Goal: Task Accomplishment & Management: Manage account settings

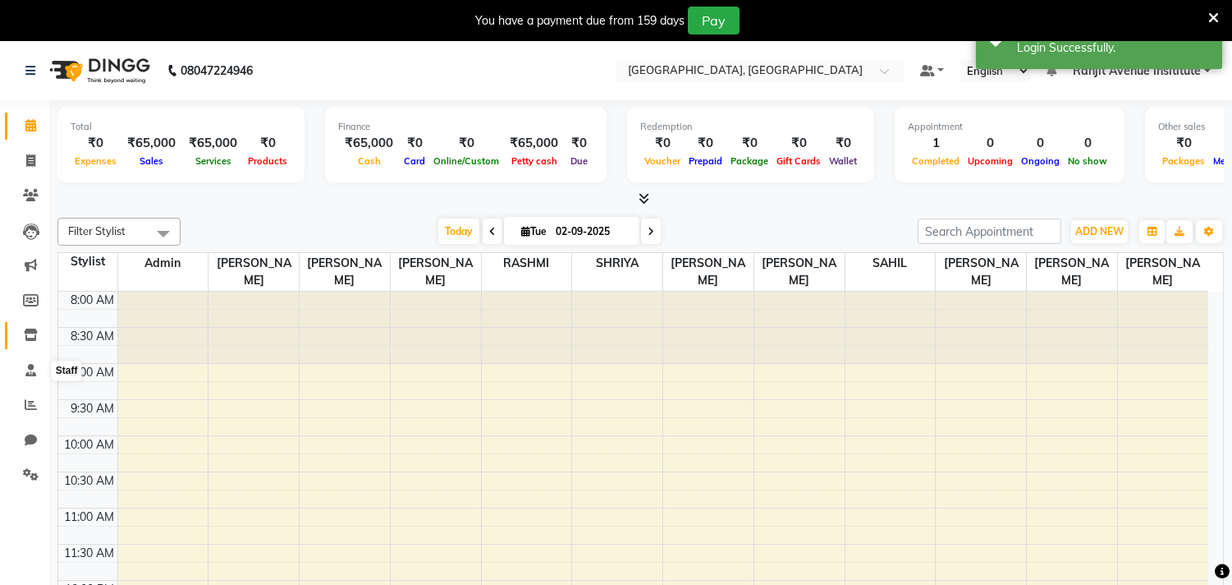
click at [37, 329] on span at bounding box center [30, 335] width 29 height 19
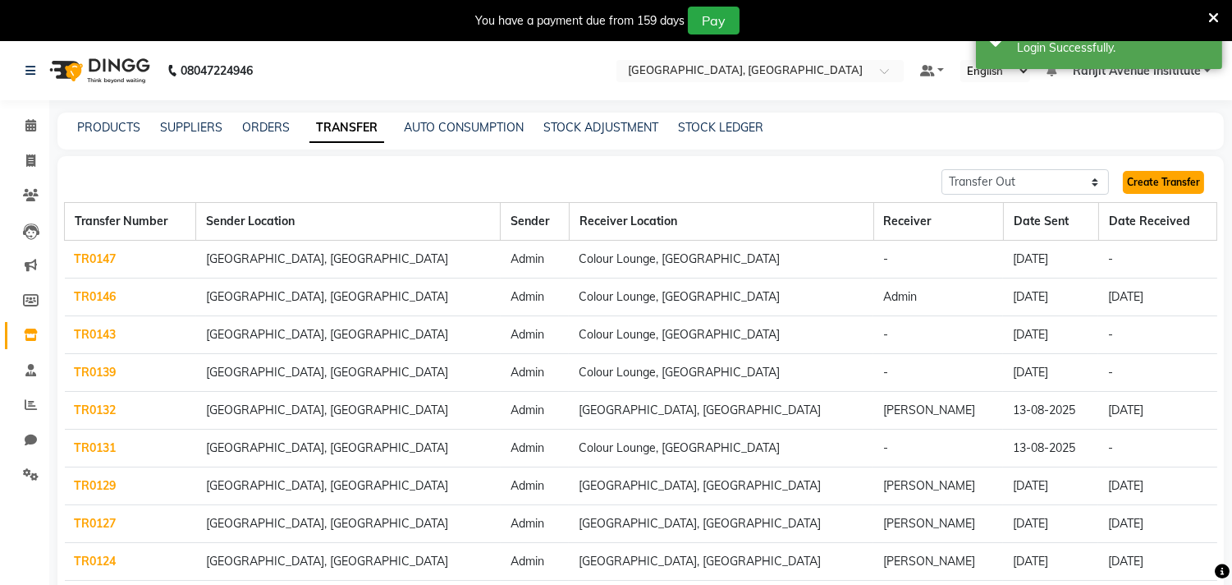
click at [1164, 190] on link "Create Transfer" at bounding box center [1163, 182] width 81 height 23
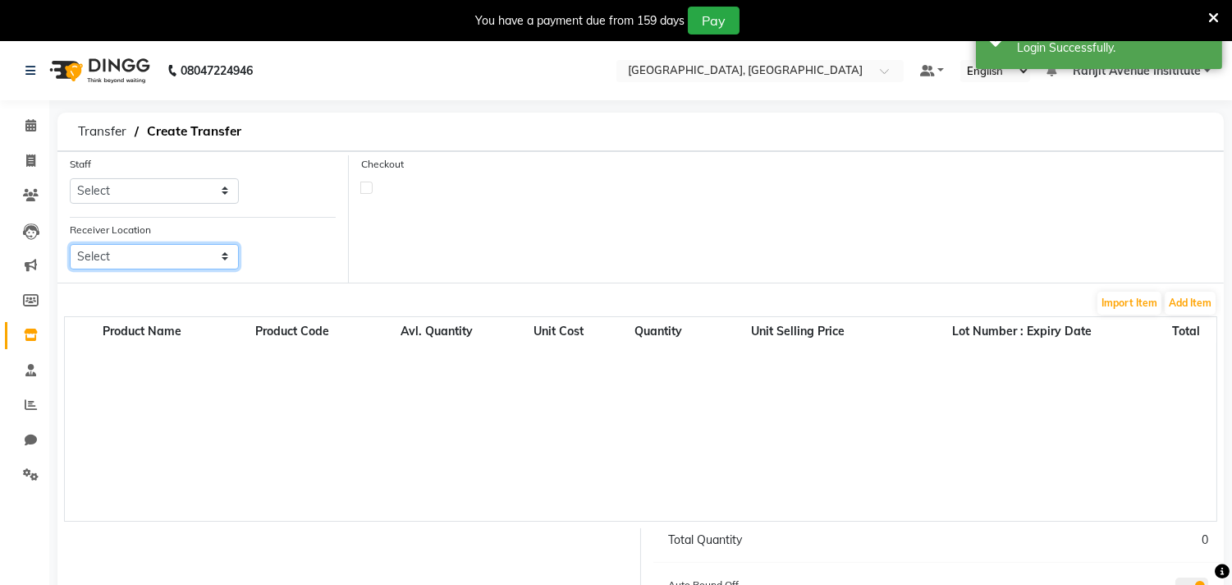
click at [190, 249] on select "Select" at bounding box center [154, 256] width 169 height 25
click at [153, 253] on select "Select" at bounding box center [154, 256] width 169 height 25
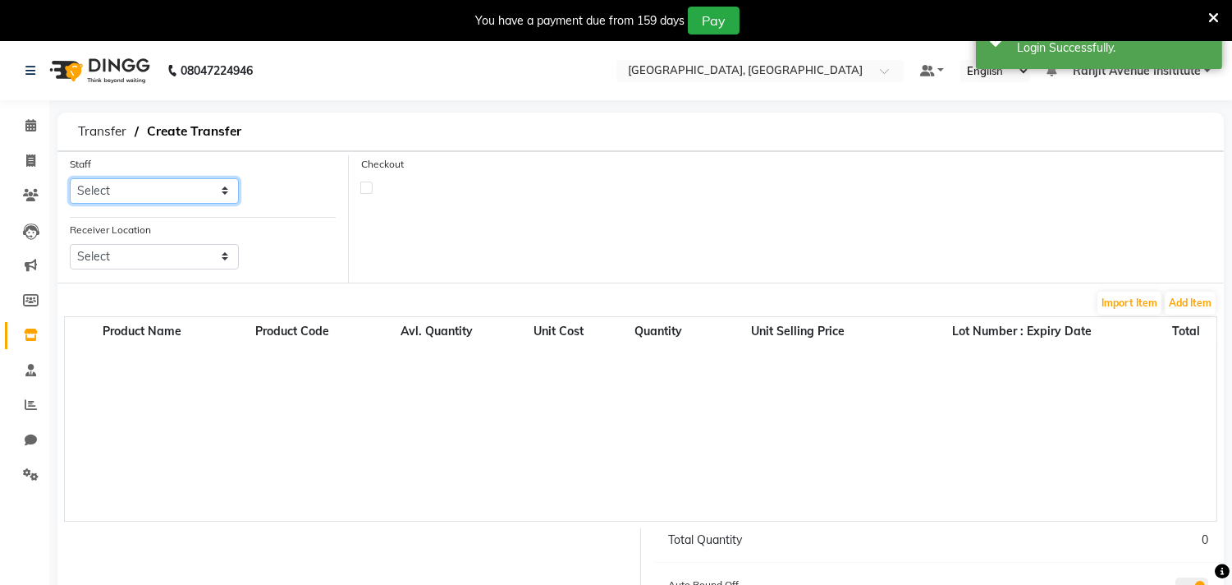
click at [160, 181] on select "Select Admin [PERSON_NAME] [PERSON_NAME] [PERSON_NAME] [PERSON_NAME] Avenue Ins…" at bounding box center [154, 190] width 169 height 25
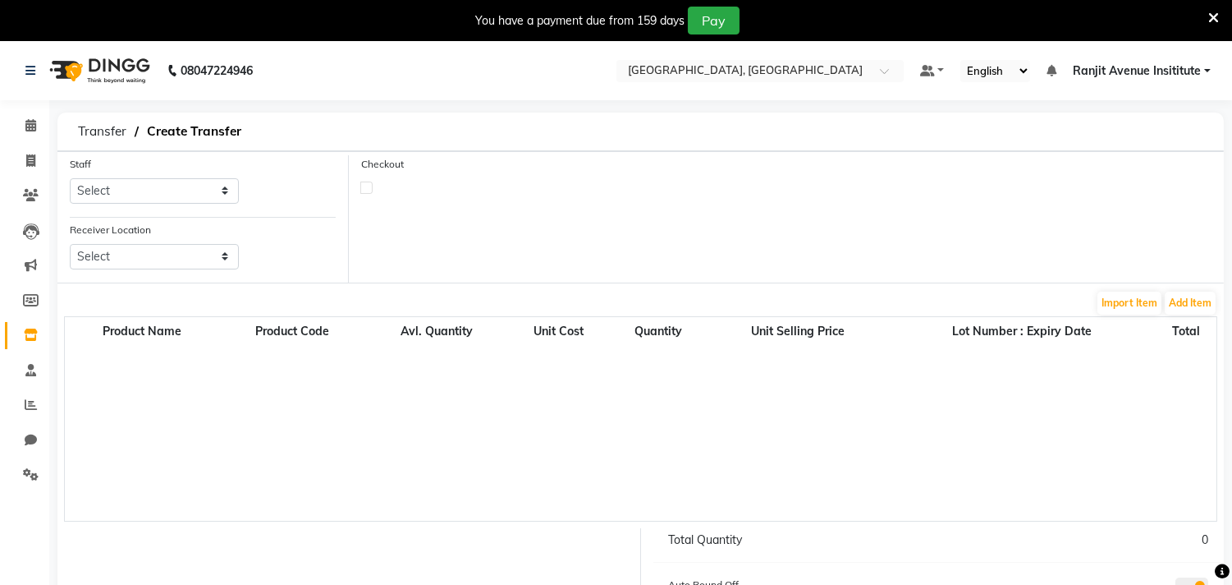
click at [1147, 83] on nav "08047224946 Select Location × Colour Lounge Academy, [GEOGRAPHIC_DATA] Default …" at bounding box center [616, 70] width 1232 height 59
click at [1145, 69] on span "Ranjit Avenue Insititute" at bounding box center [1137, 70] width 128 height 17
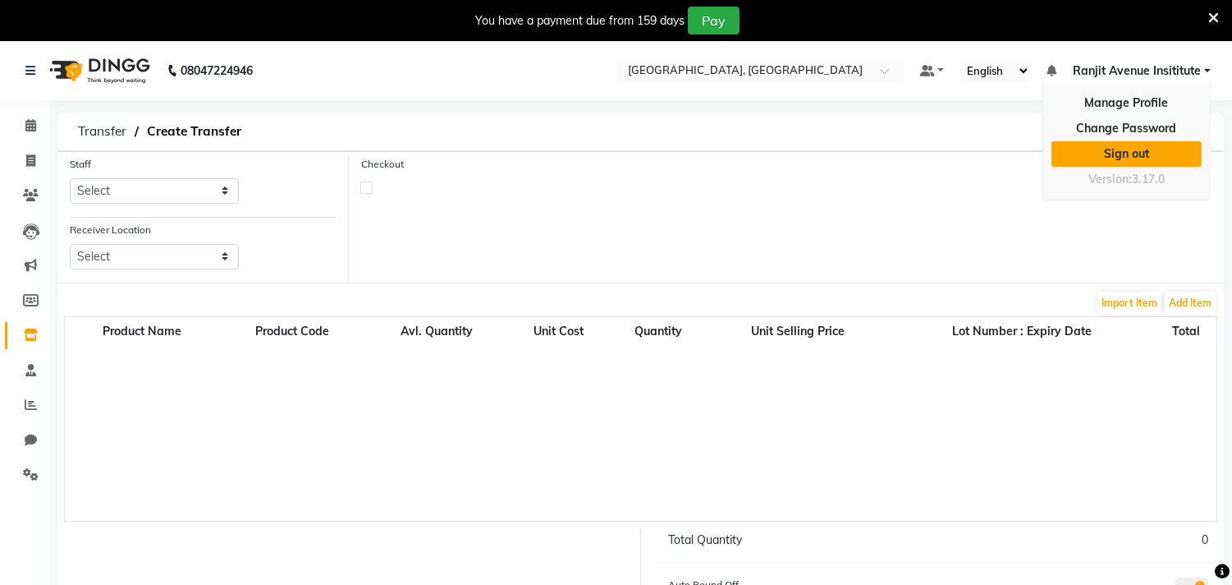
click at [1114, 152] on link "Sign out" at bounding box center [1127, 153] width 150 height 25
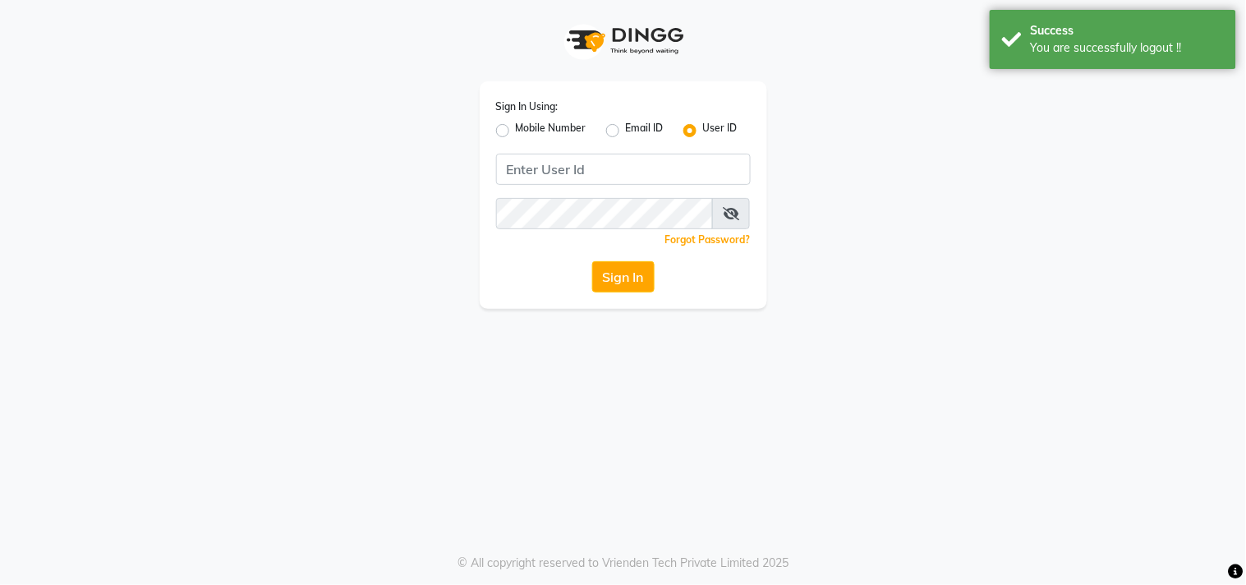
click at [516, 127] on label "Mobile Number" at bounding box center [551, 131] width 71 height 20
click at [516, 127] on input "Mobile Number" at bounding box center [521, 126] width 11 height 11
radio input "true"
radio input "false"
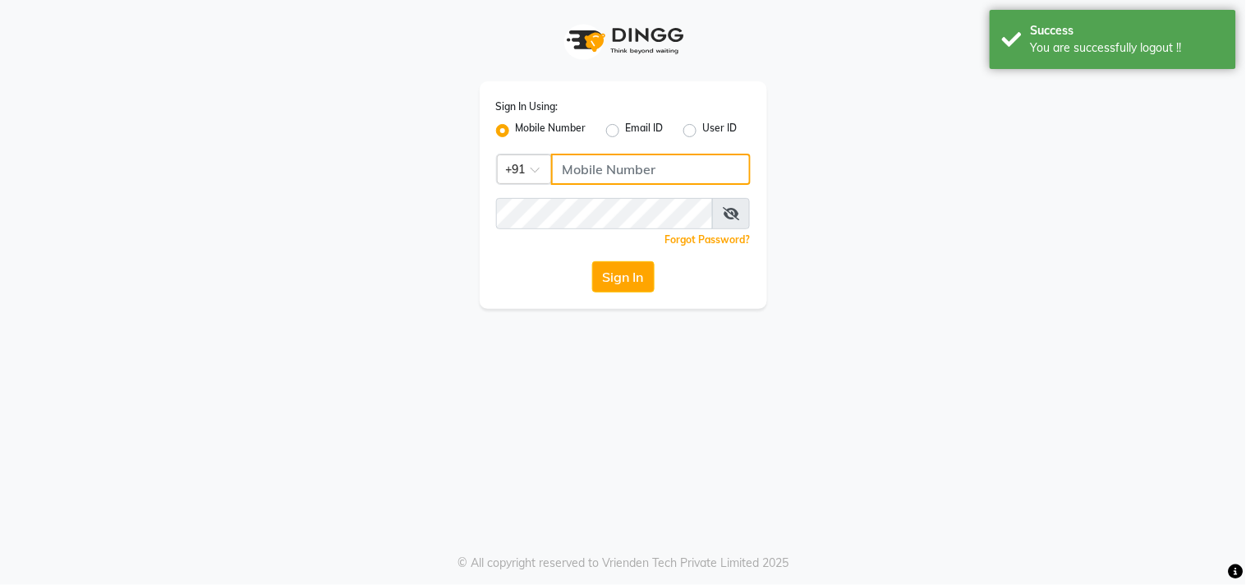
click at [594, 177] on input "Username" at bounding box center [651, 169] width 200 height 31
type input "8437870999"
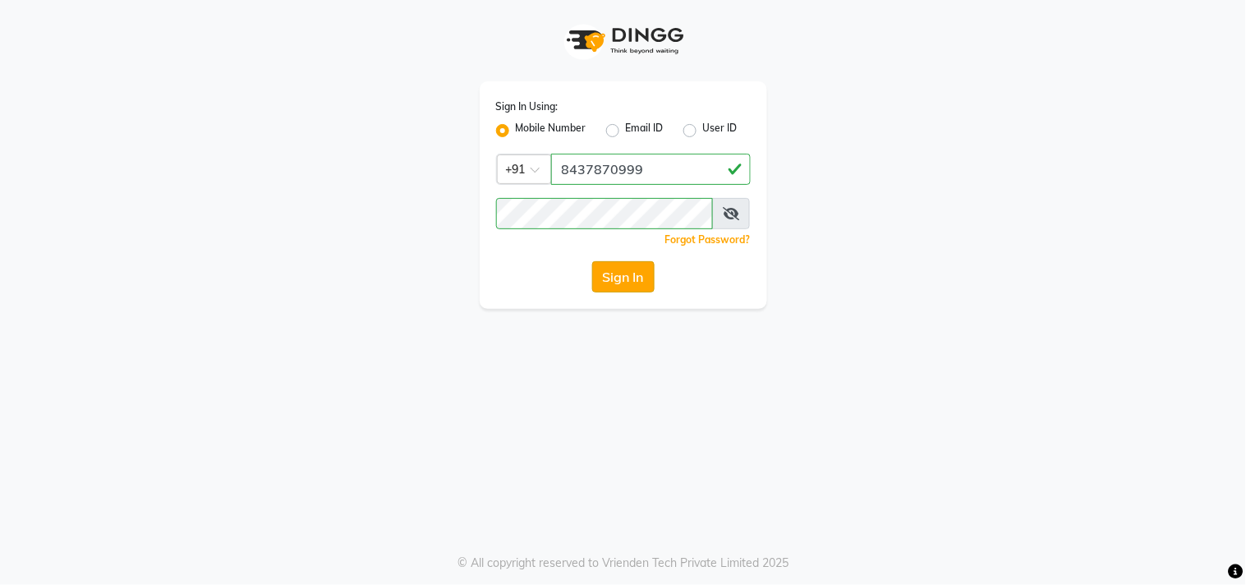
click at [636, 291] on button "Sign In" at bounding box center [623, 276] width 62 height 31
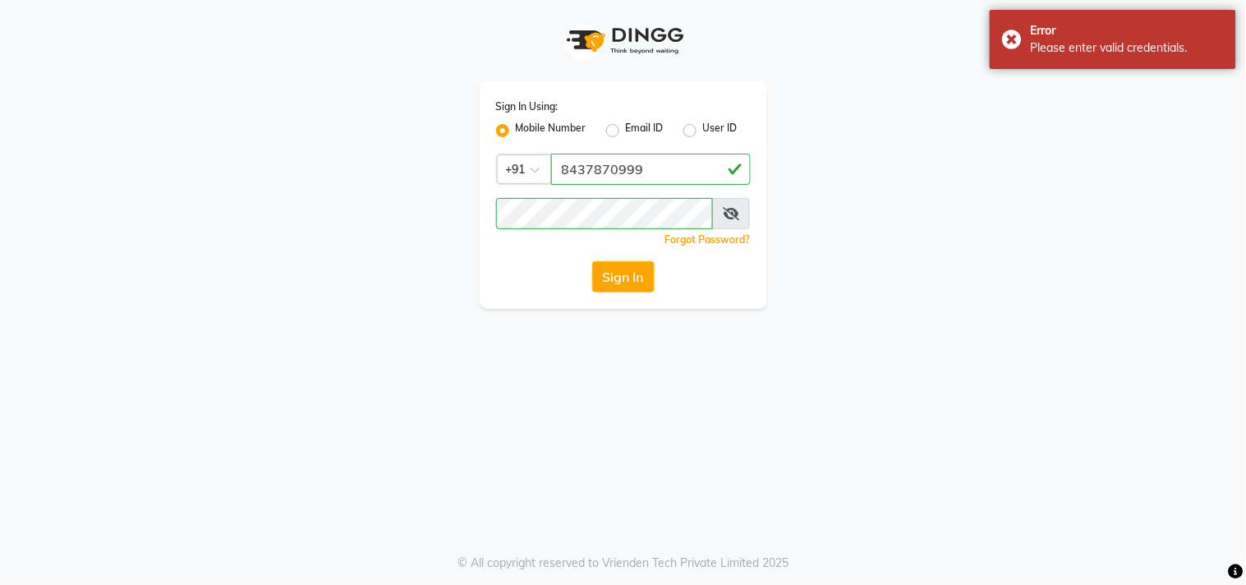
click at [726, 216] on icon at bounding box center [731, 213] width 16 height 13
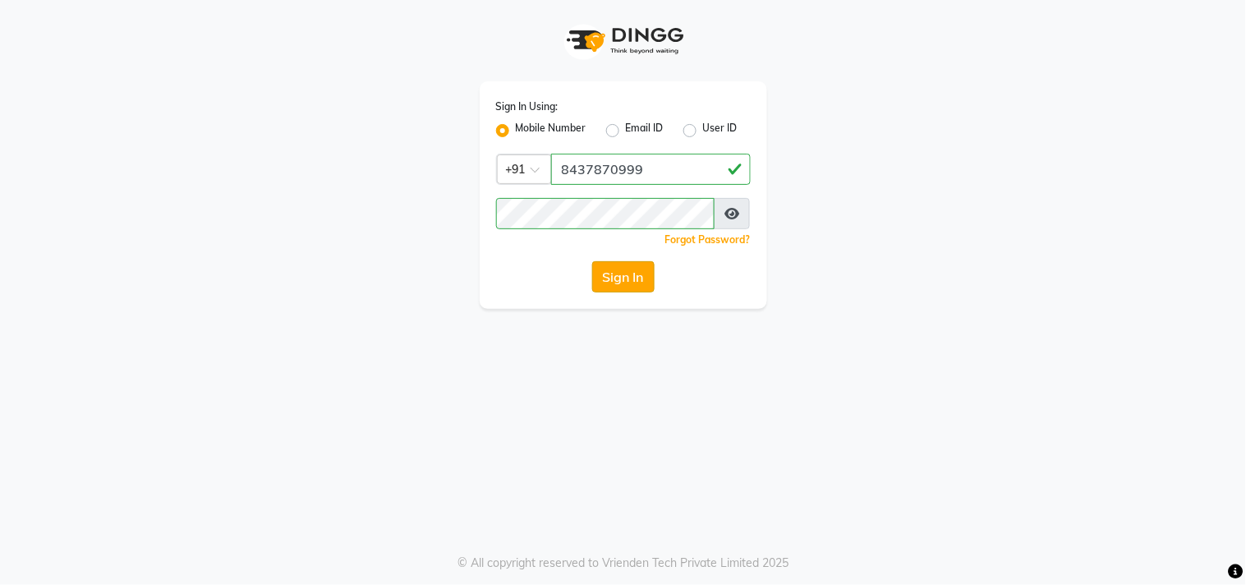
click at [633, 261] on button "Sign In" at bounding box center [623, 276] width 62 height 31
